Goal: Register for event/course

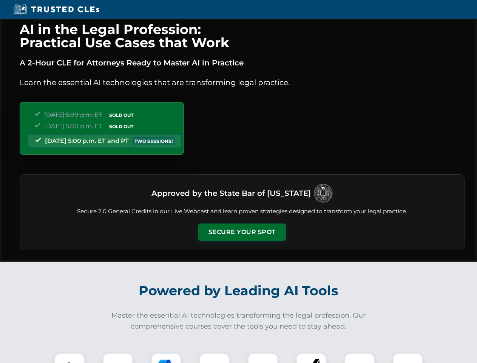
click at [242, 232] on button "Secure Your Spot" at bounding box center [242, 231] width 88 height 17
click at [69, 358] on img at bounding box center [70, 368] width 22 height 22
click at [118, 358] on div at bounding box center [118, 368] width 30 height 30
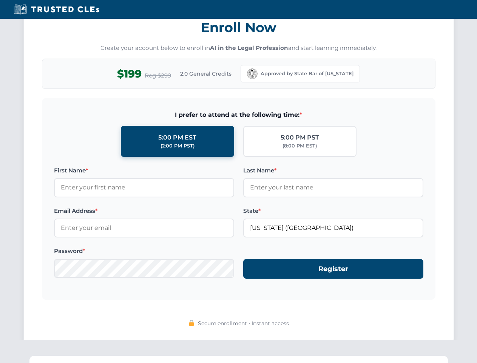
scroll to position [741, 0]
